Goal: Find specific page/section: Find specific page/section

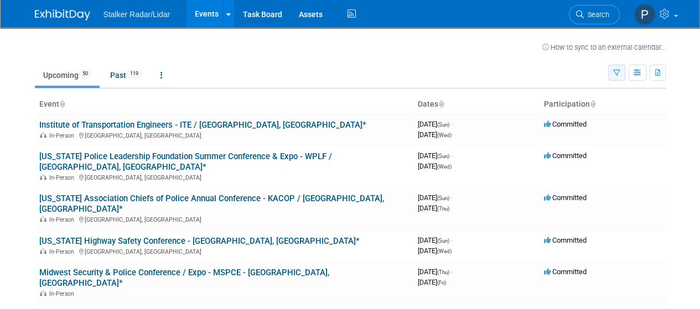
click at [622, 70] on button "button" at bounding box center [616, 73] width 17 height 16
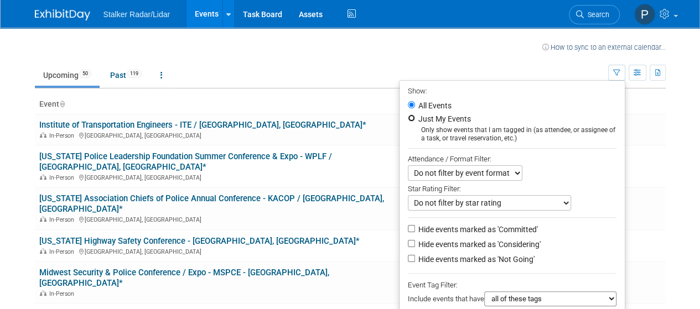
click at [408, 117] on input "Just My Events" at bounding box center [411, 117] width 7 height 7
radio input "true"
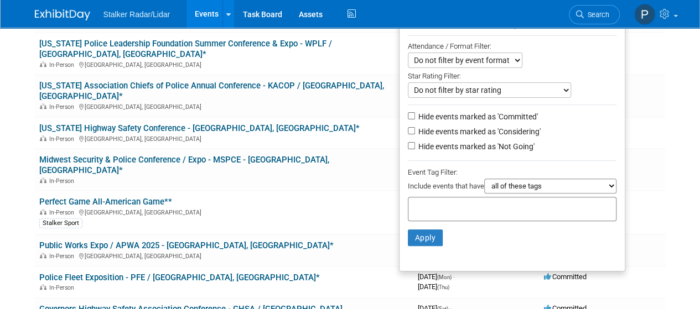
scroll to position [119, 0]
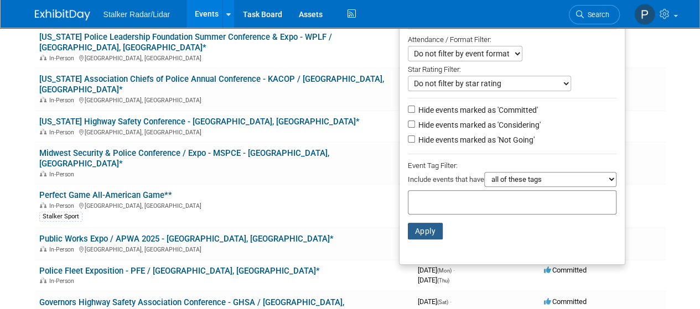
click at [412, 230] on button "Apply" at bounding box center [425, 231] width 35 height 17
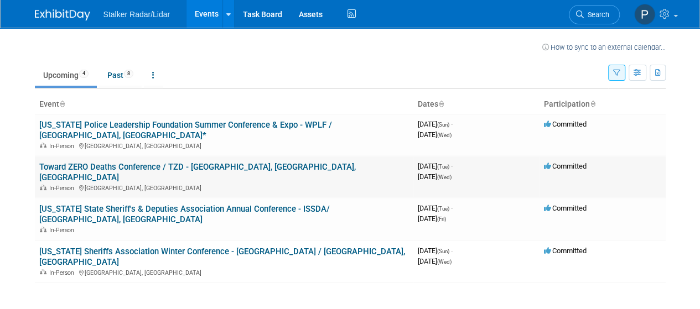
click at [142, 162] on link "Toward ZERO Deaths Conference / TZD - [GEOGRAPHIC_DATA], [GEOGRAPHIC_DATA], [GE…" at bounding box center [197, 172] width 316 height 20
